Goal: Navigation & Orientation: Find specific page/section

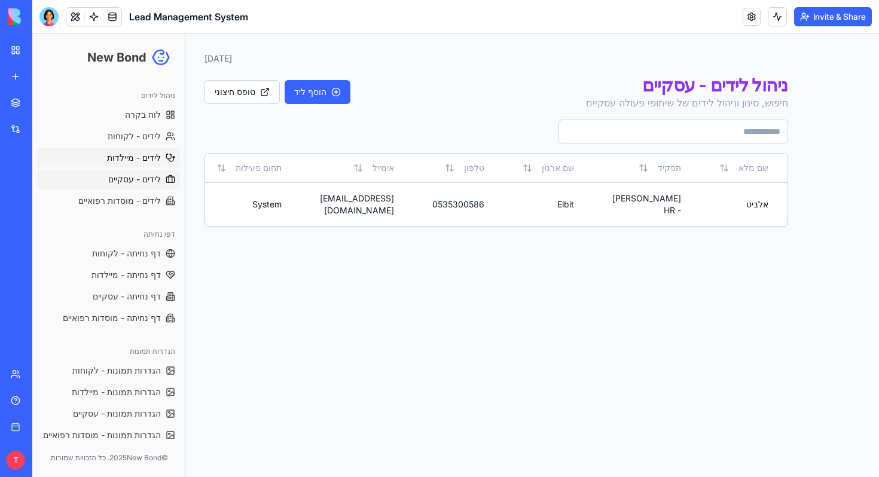
click at [120, 164] on link "לידים - מיילדות" at bounding box center [108, 157] width 143 height 19
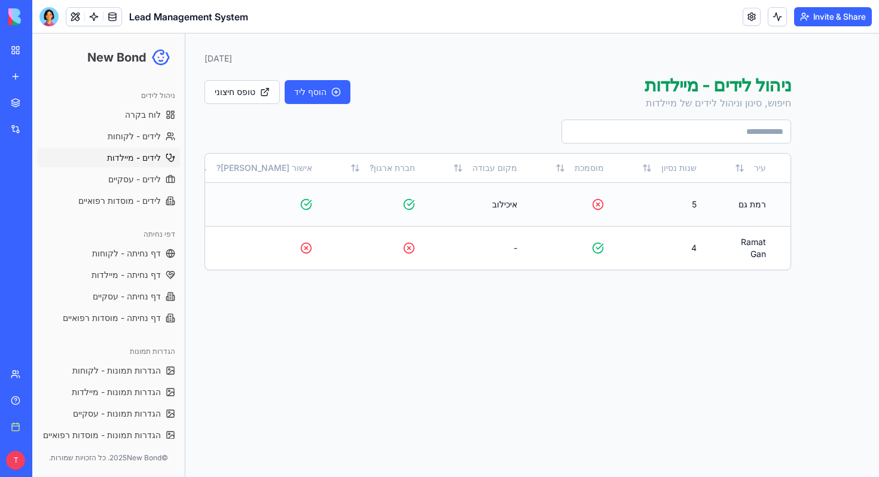
scroll to position [0, -312]
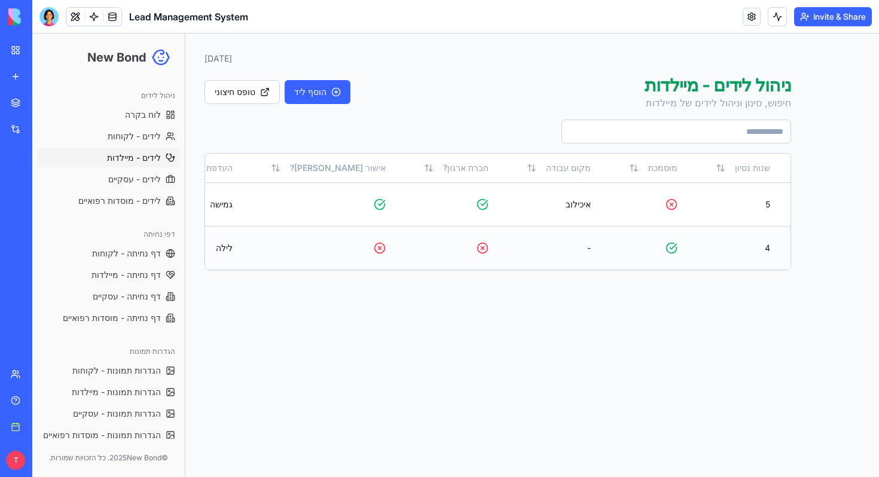
scroll to position [0, -650]
